Goal: Check status: Check status

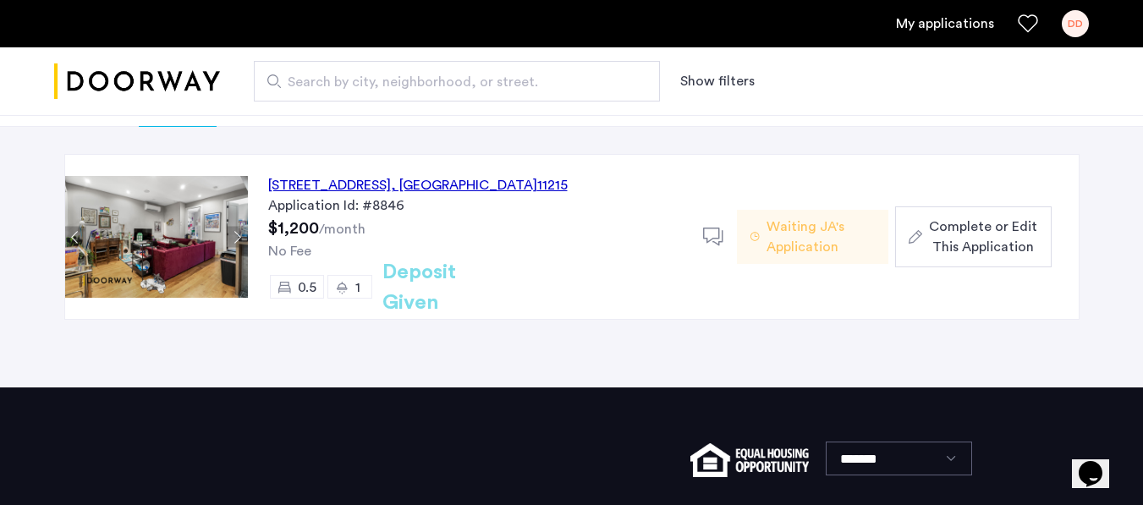
scroll to position [127, 0]
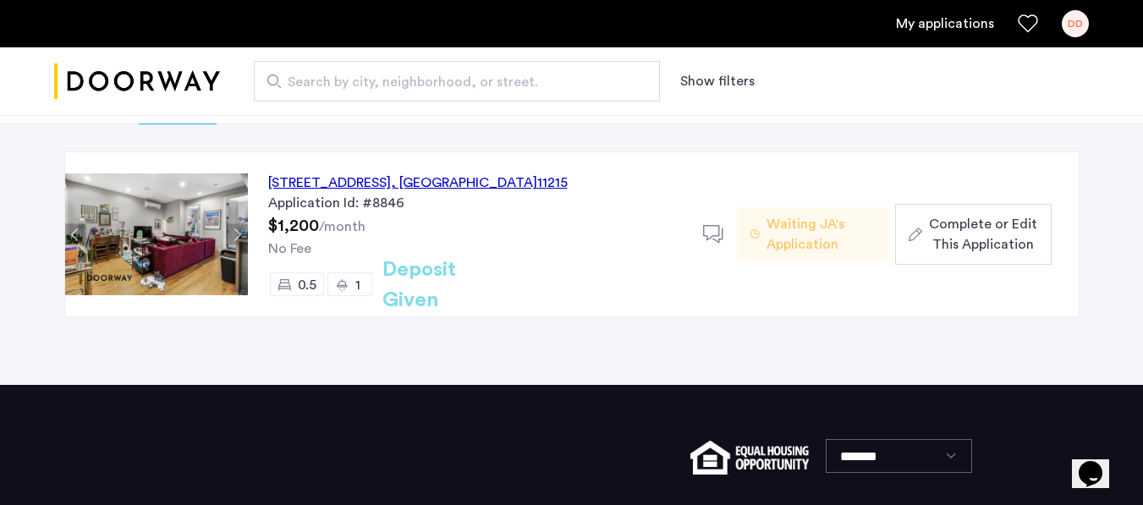
click at [799, 244] on span "Waiting JA's Application" at bounding box center [821, 234] width 108 height 41
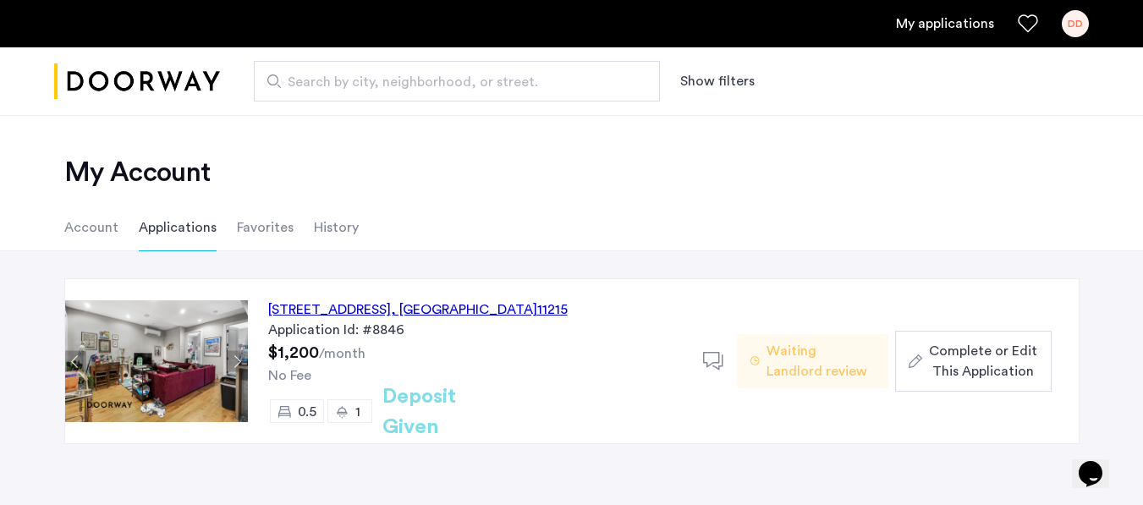
click at [1081, 35] on div "DD" at bounding box center [1075, 23] width 27 height 27
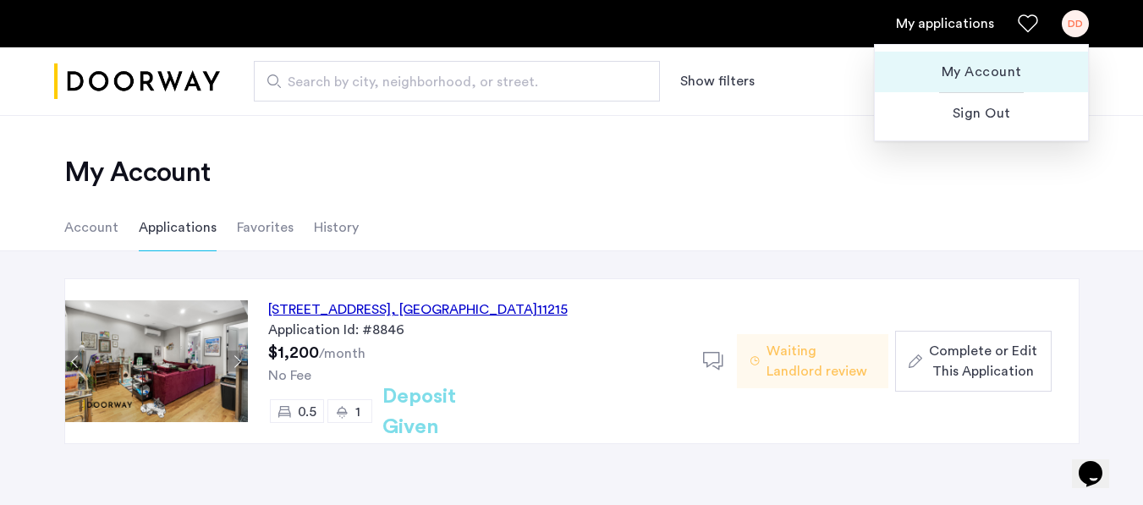
click at [980, 73] on span "My Account" at bounding box center [982, 72] width 186 height 20
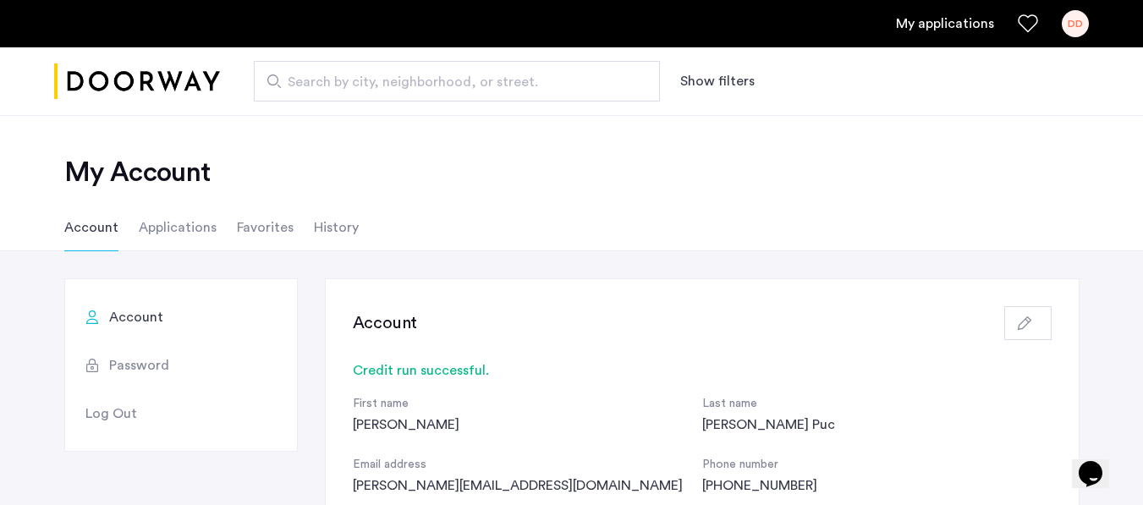
click at [177, 223] on li "Applications" at bounding box center [178, 227] width 78 height 47
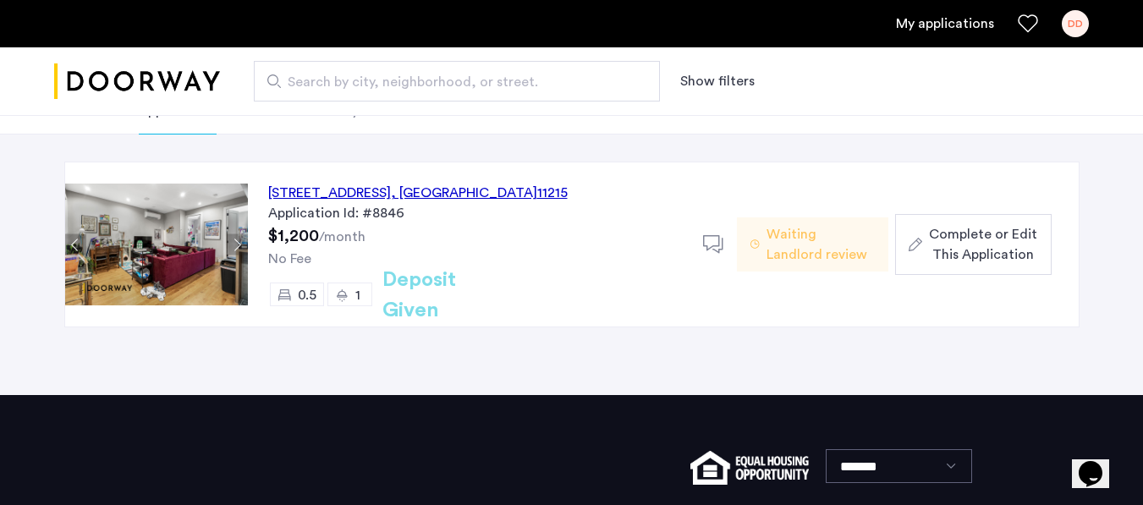
scroll to position [115, 0]
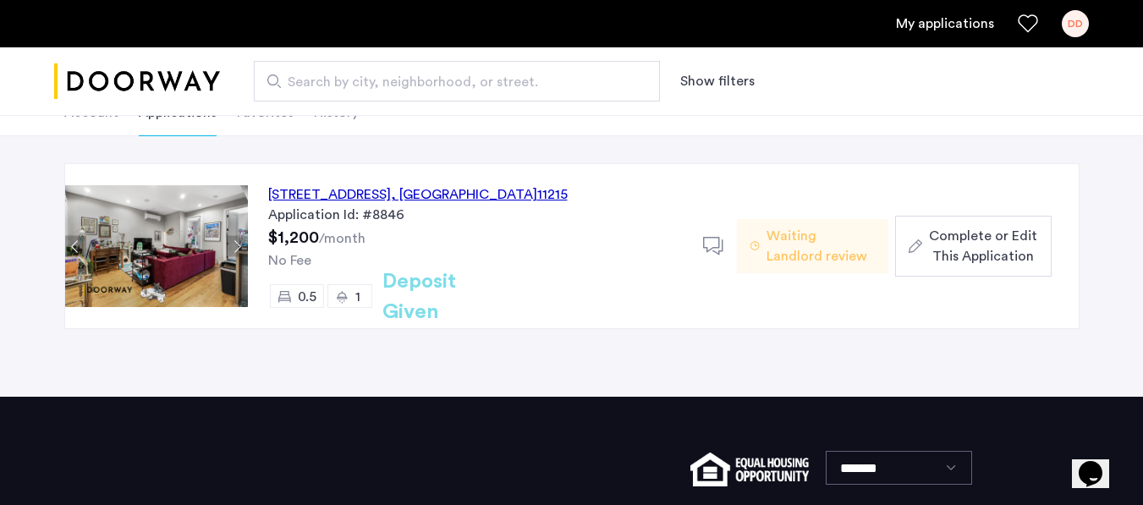
click at [432, 195] on div "557 Union Street, Unit 1FR, Brooklyn , NY 11215" at bounding box center [418, 194] width 300 height 20
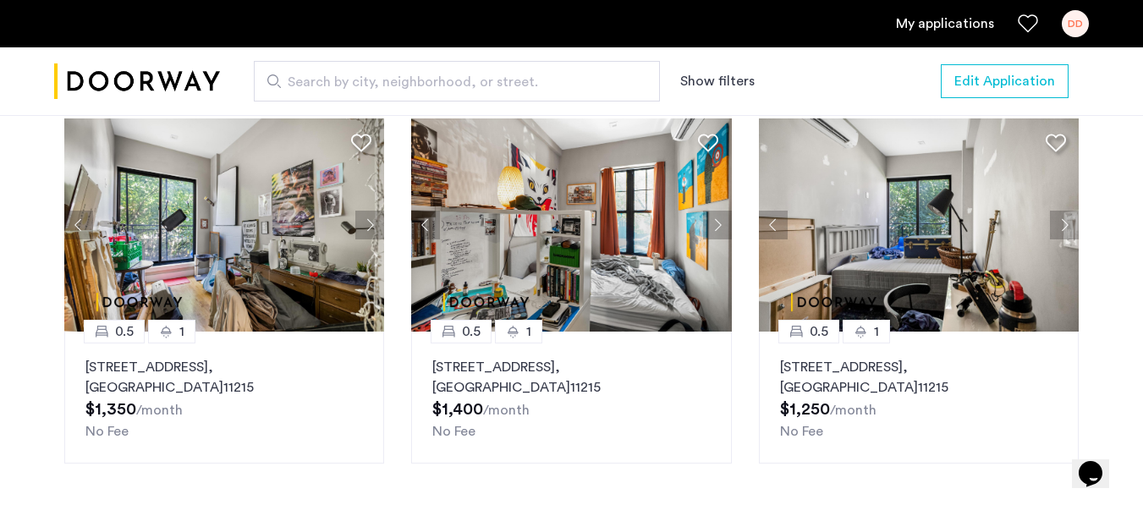
scroll to position [2128, 0]
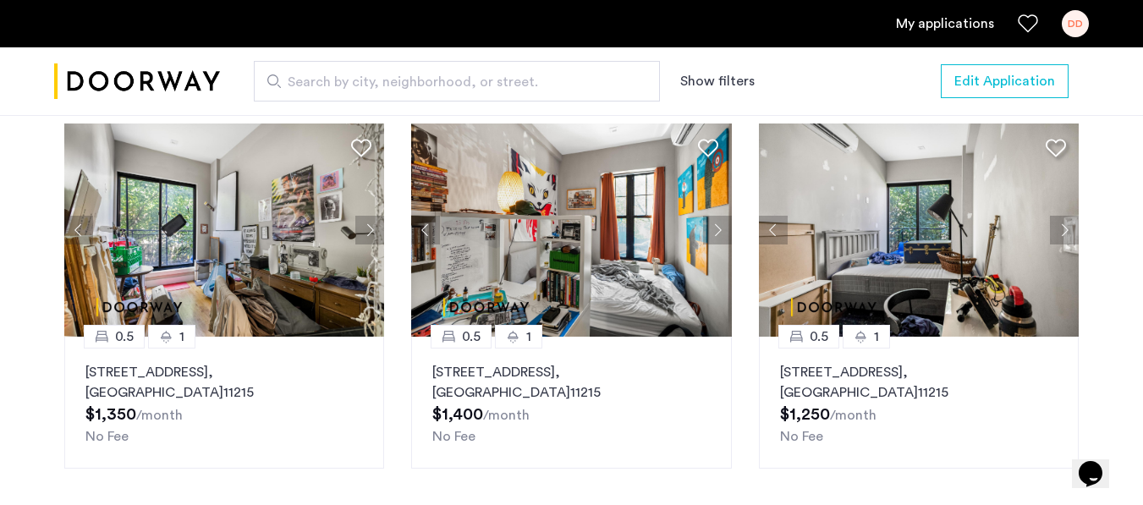
click at [951, 367] on div "557 Union Street, Unit 1FL, Brooklyn , NY 11215 $1,250 /month No Fee" at bounding box center [919, 404] width 278 height 85
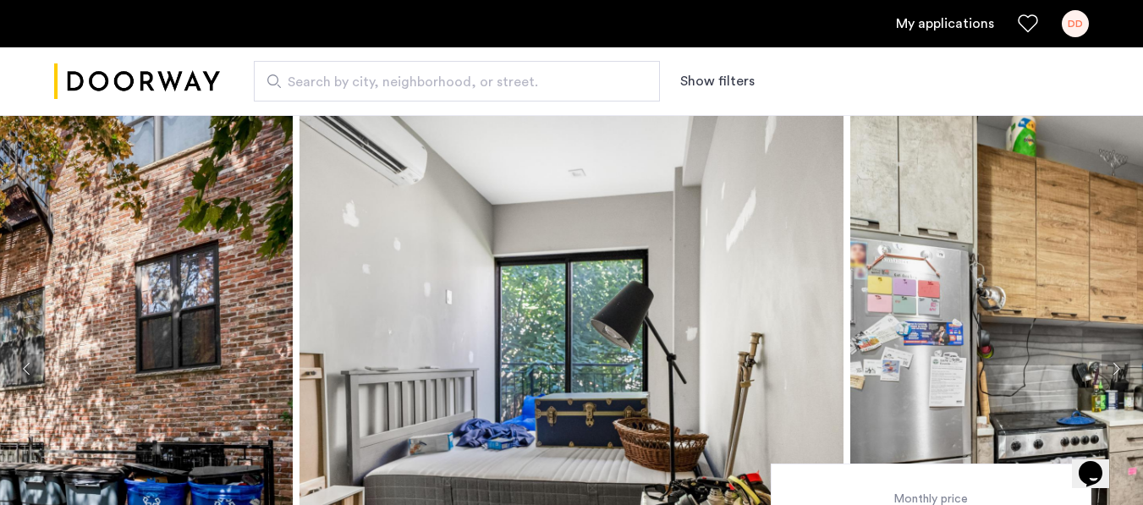
drag, startPoint x: 1155, startPoint y: 56, endPoint x: 1155, endPoint y: 12, distance: 44.0
click at [1142, 12] on html "My applications DD Search by city, neighborhood, or street. Show filters Price …" at bounding box center [571, 252] width 1143 height 505
